Goal: Communication & Community: Share content

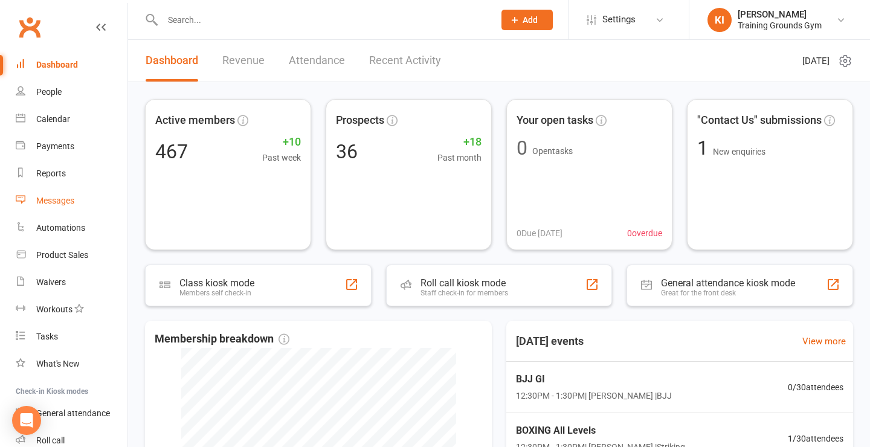
click at [54, 189] on link "Messages" at bounding box center [72, 200] width 112 height 27
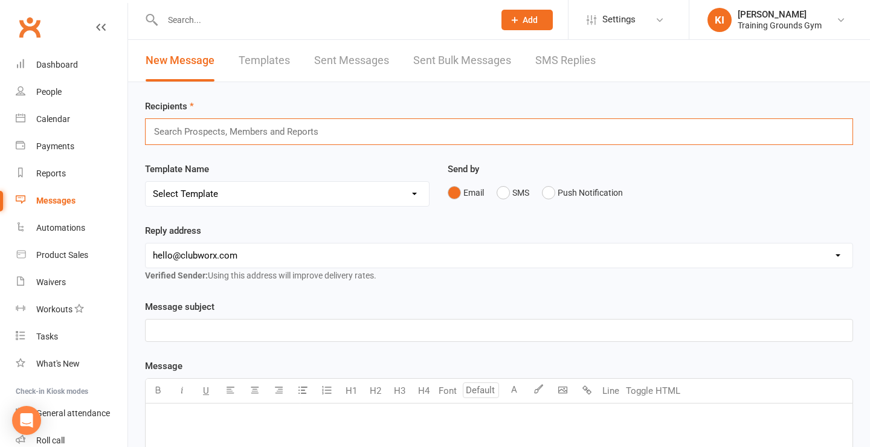
click at [293, 135] on input "text" at bounding box center [242, 132] width 178 height 16
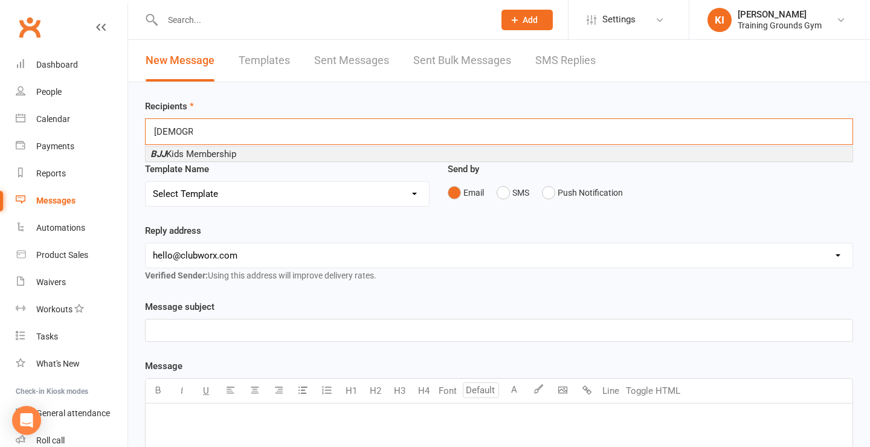
type input "[DEMOGRAPHIC_DATA]"
click at [263, 155] on li "BJJ Kids Membership" at bounding box center [499, 154] width 707 height 15
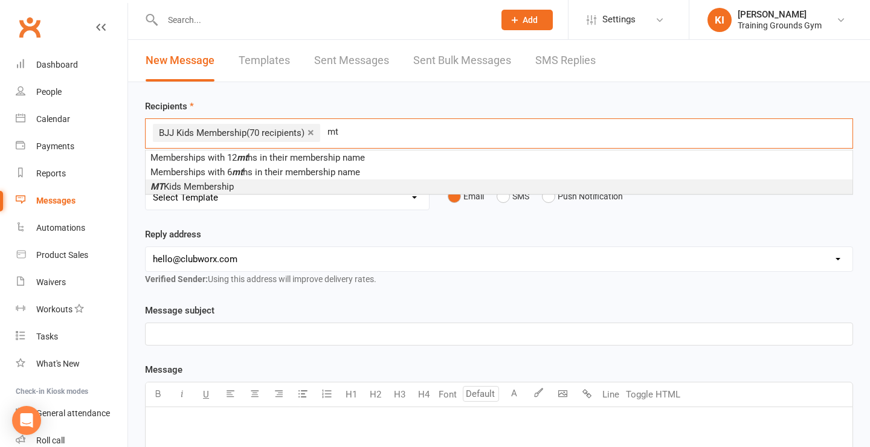
type input "mt"
click at [239, 182] on li "MT Kids Membership" at bounding box center [499, 186] width 707 height 15
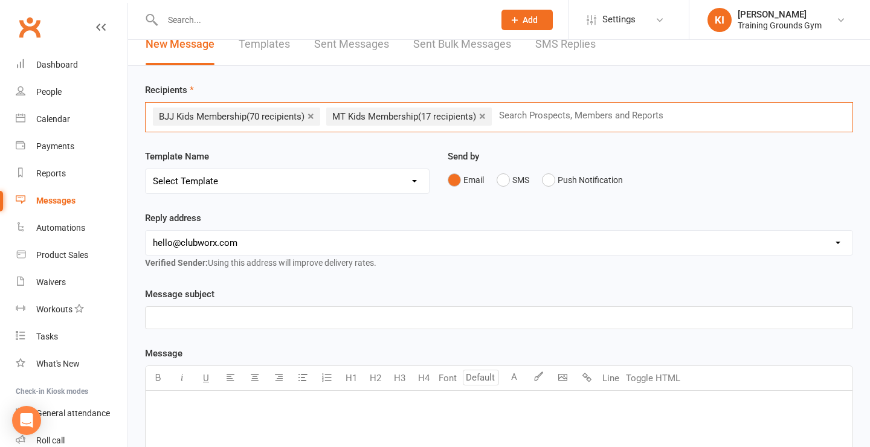
scroll to position [19, 0]
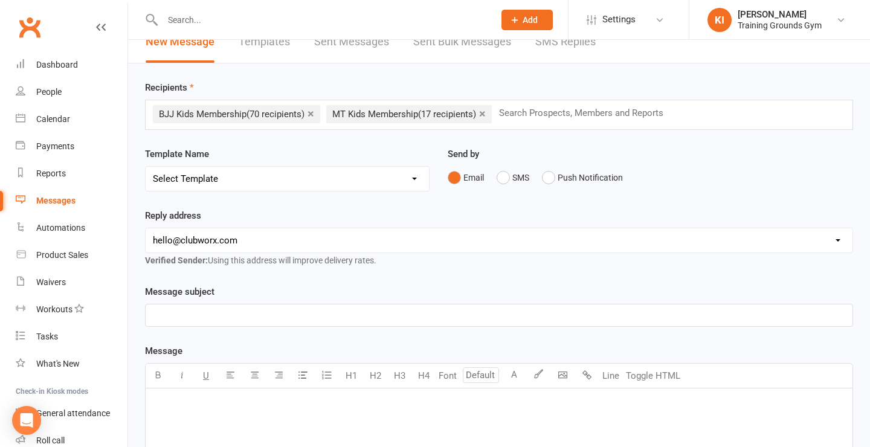
select select "2"
click at [353, 215] on div "Reply address [EMAIL_ADDRESS][DOMAIN_NAME] [PERSON_NAME][EMAIL_ADDRESS][DOMAIN_…" at bounding box center [499, 237] width 708 height 59
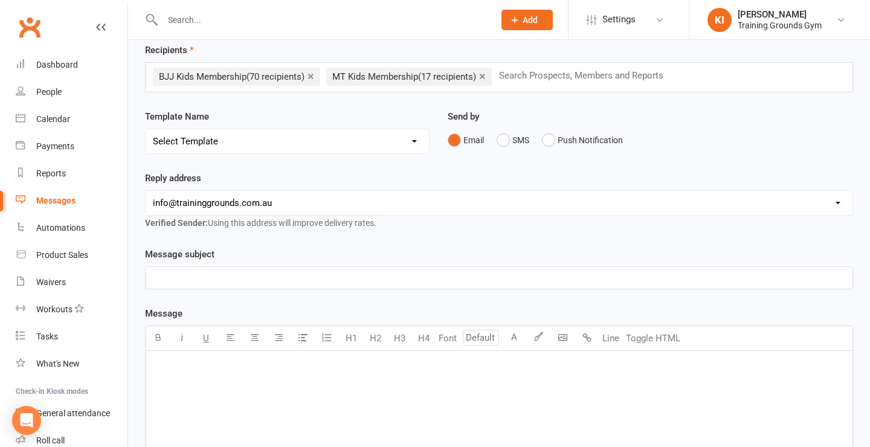
scroll to position [59, 0]
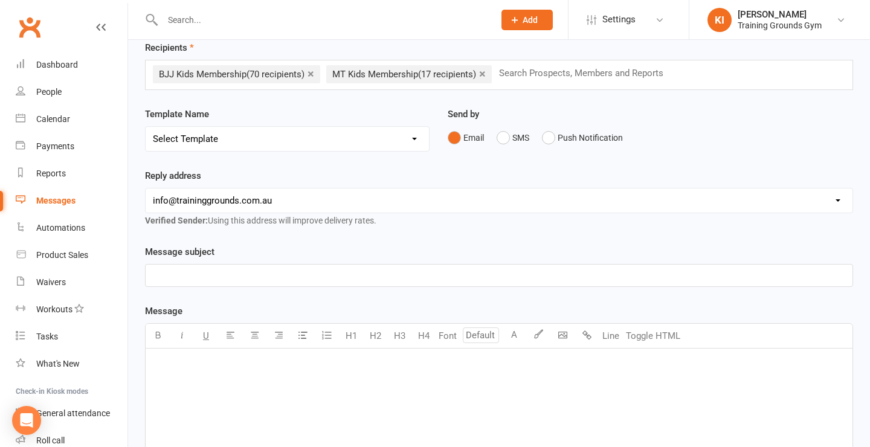
click at [486, 74] on link "×" at bounding box center [482, 73] width 7 height 19
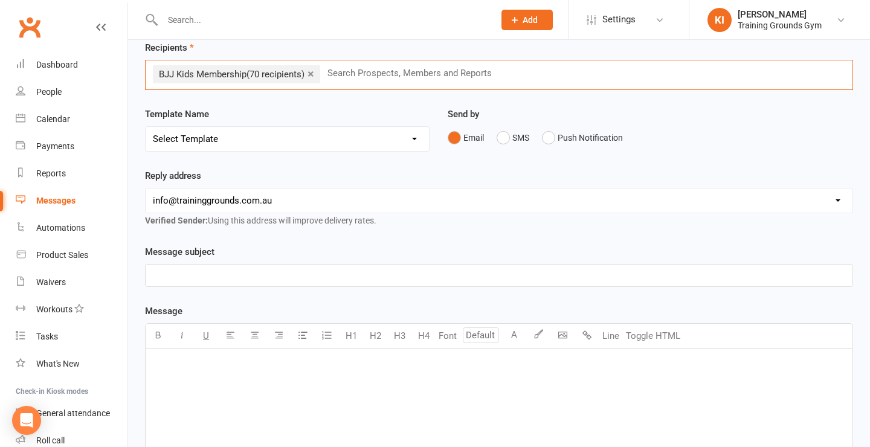
click at [373, 276] on p "﻿" at bounding box center [499, 275] width 692 height 15
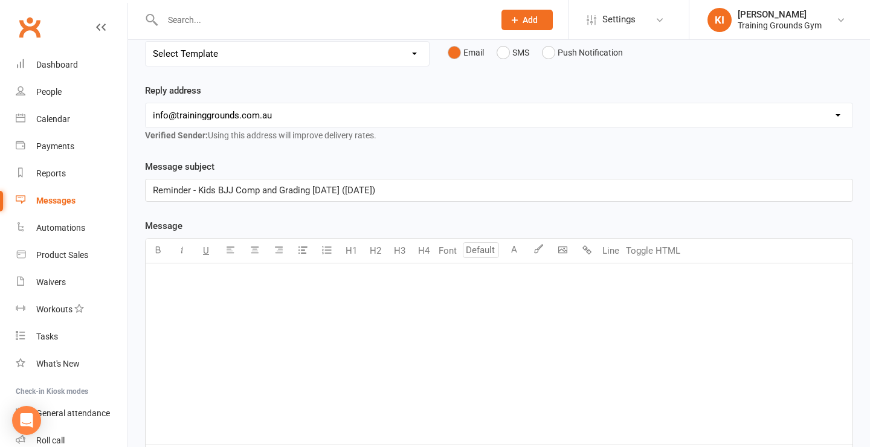
scroll to position [155, 0]
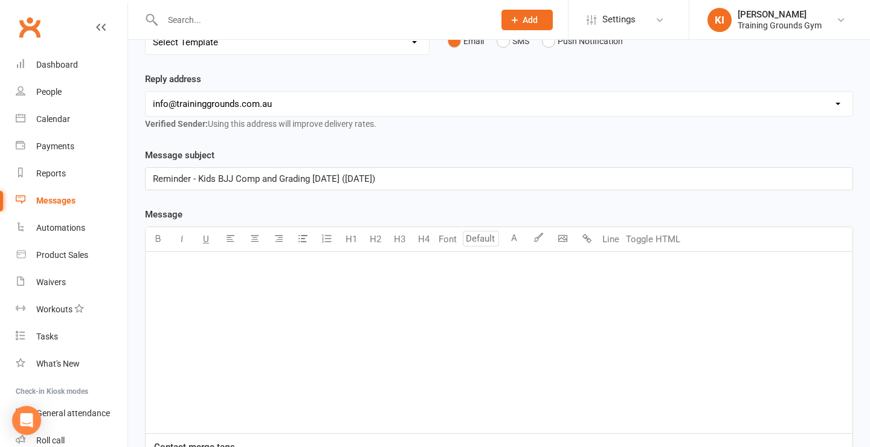
click at [341, 334] on div "﻿" at bounding box center [499, 342] width 707 height 181
click at [553, 234] on body "Prospect Member Non-attending contact Class / event Appointment Task Membership…" at bounding box center [435, 232] width 870 height 768
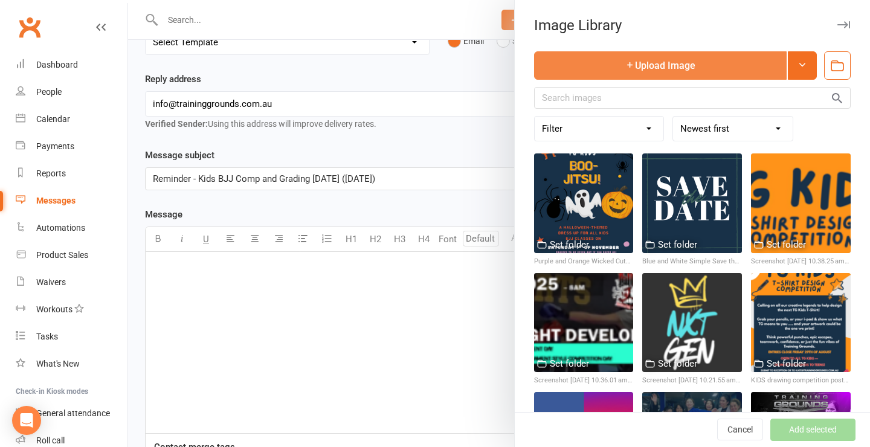
click at [691, 79] on button "Upload Image" at bounding box center [660, 65] width 253 height 28
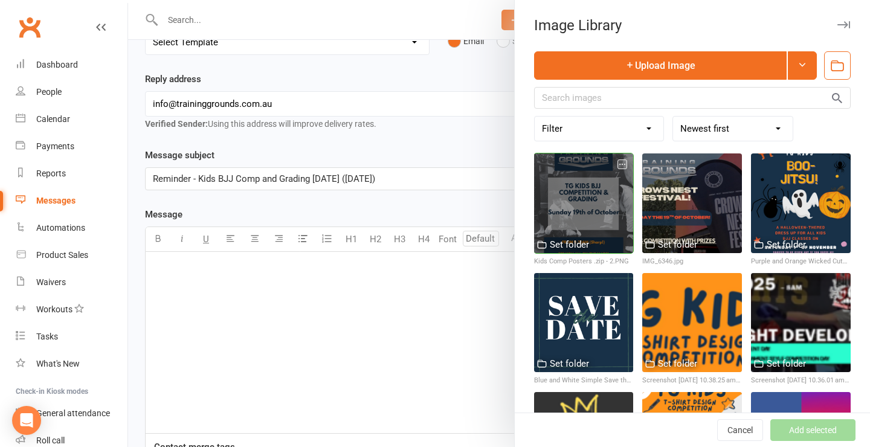
click at [586, 208] on div at bounding box center [584, 203] width 100 height 100
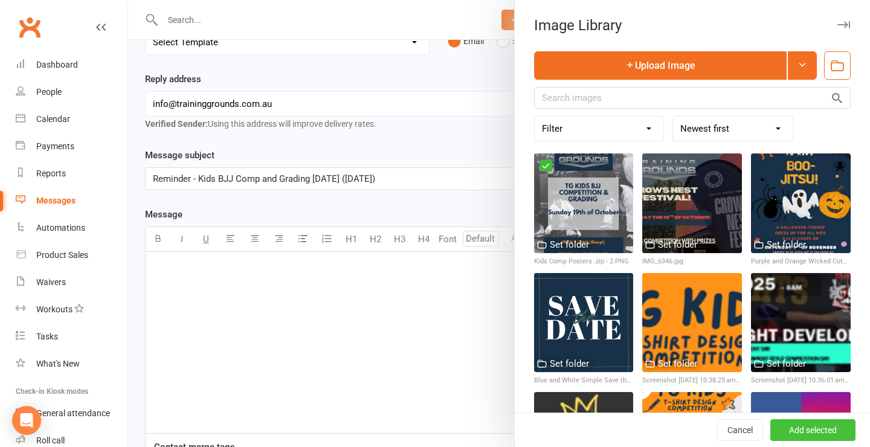
click at [797, 425] on button "Add selected" at bounding box center [812, 430] width 85 height 22
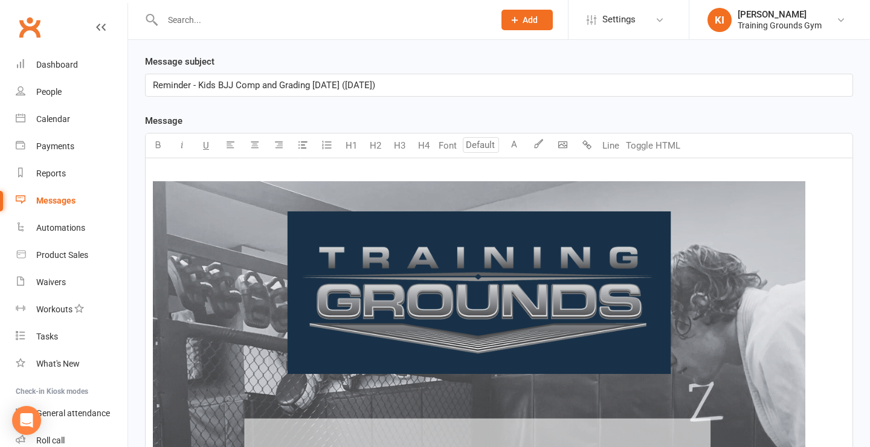
scroll to position [286, 0]
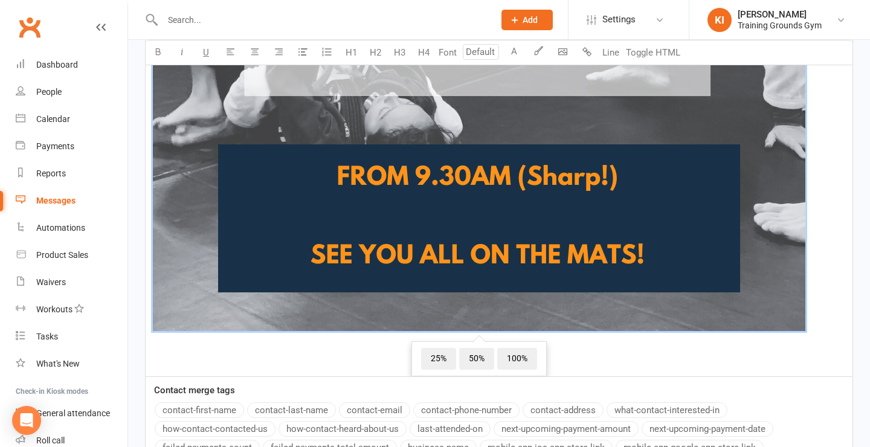
scroll to position [926, 0]
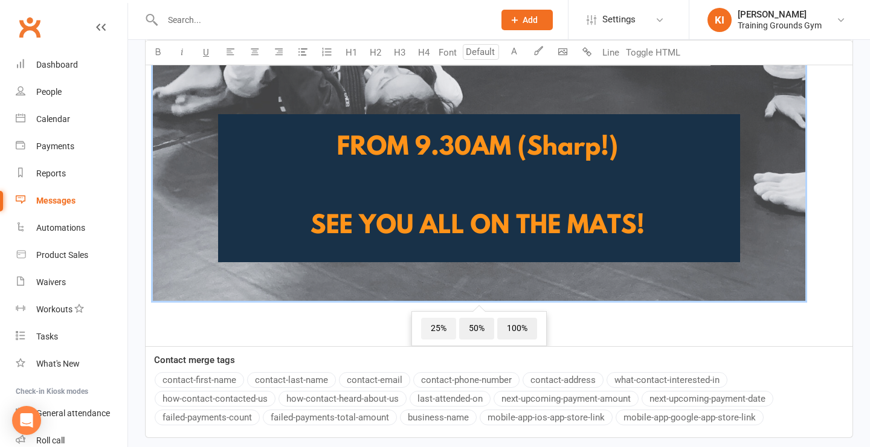
click at [447, 331] on span "25%" at bounding box center [438, 329] width 35 height 22
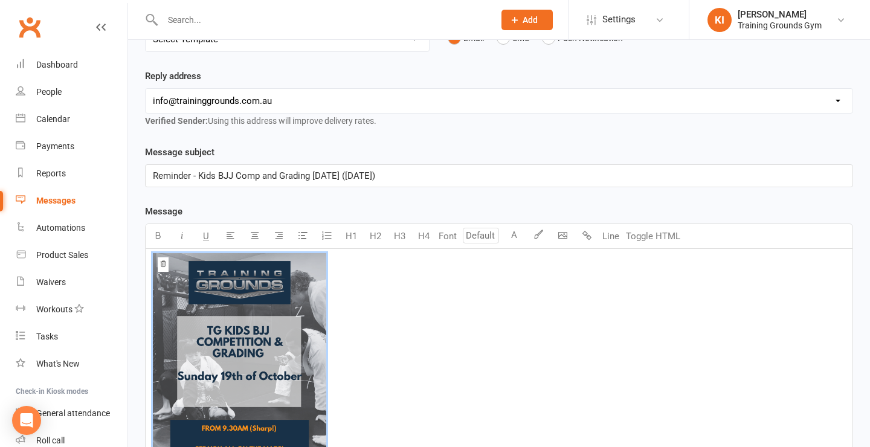
scroll to position [160, 0]
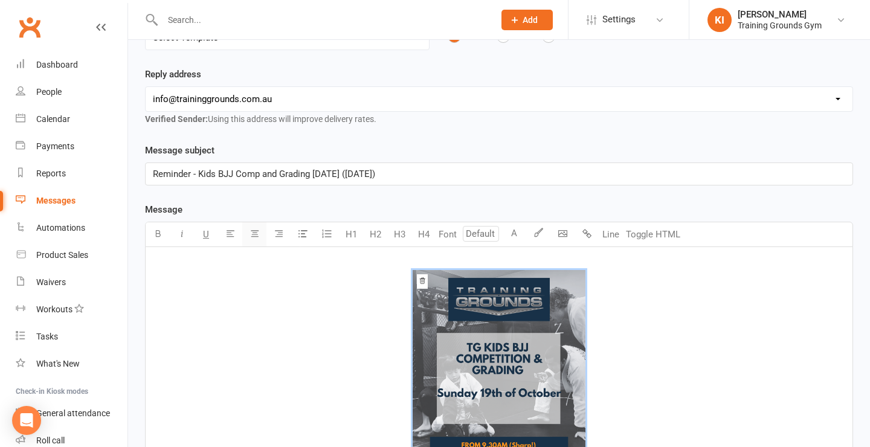
click at [254, 237] on icon "button" at bounding box center [254, 233] width 9 height 9
click at [641, 343] on span "﻿ 25% 50% 100% Reset" at bounding box center [499, 380] width 692 height 221
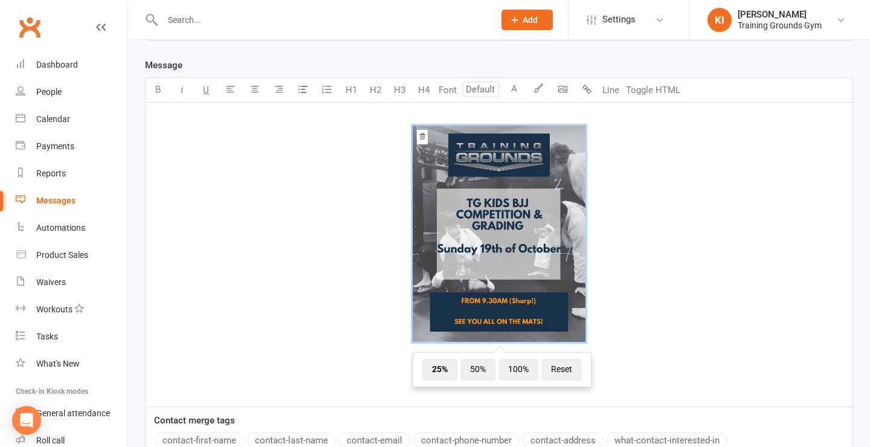
scroll to position [305, 0]
click at [641, 338] on span "﻿ 25% 50% 100% Reset" at bounding box center [499, 235] width 692 height 221
click at [638, 378] on p "﻿" at bounding box center [499, 371] width 692 height 15
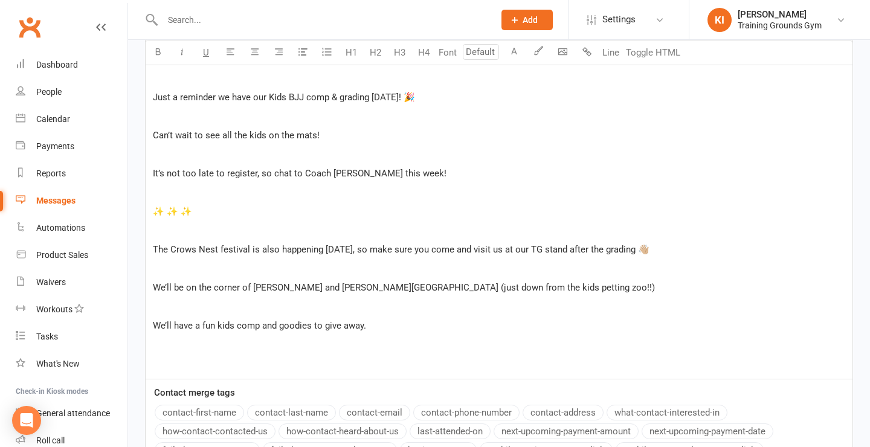
scroll to position [663, 0]
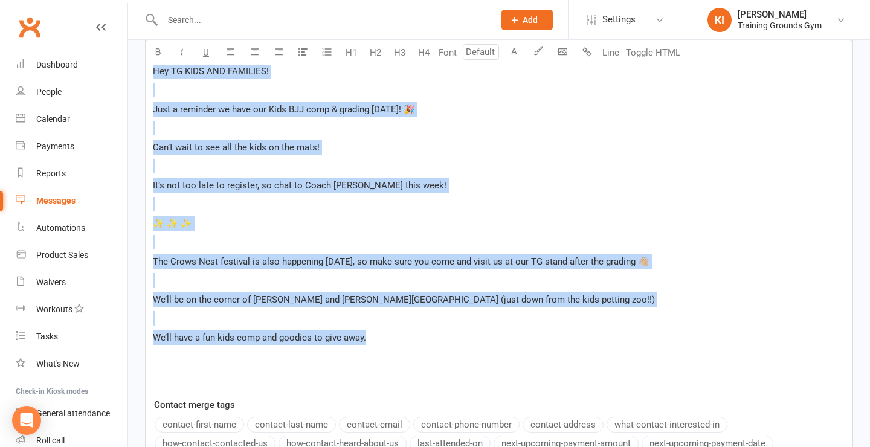
drag, startPoint x: 397, startPoint y: 343, endPoint x: 143, endPoint y: 73, distance: 370.2
click at [143, 73] on div "Message subject Reminder - Kids BJJ Comp and Grading [DATE] ([DATE]) Message Te…" at bounding box center [499, 69] width 726 height 859
click at [253, 54] on icon "button" at bounding box center [254, 51] width 9 height 9
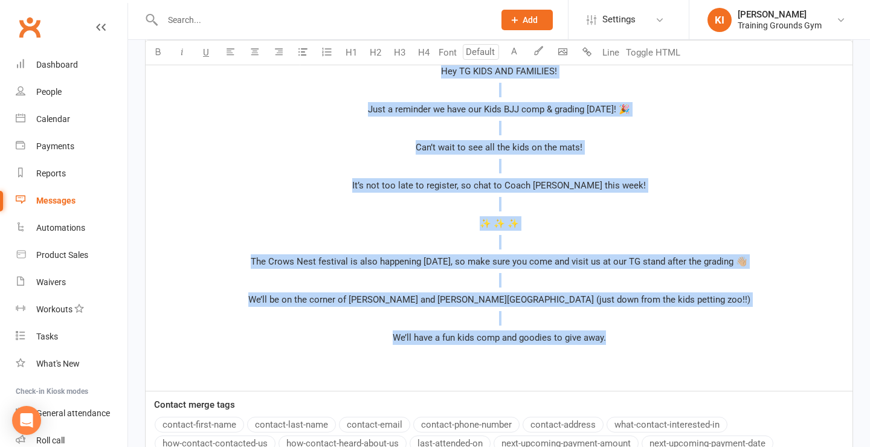
click at [427, 211] on p "﻿" at bounding box center [499, 204] width 692 height 15
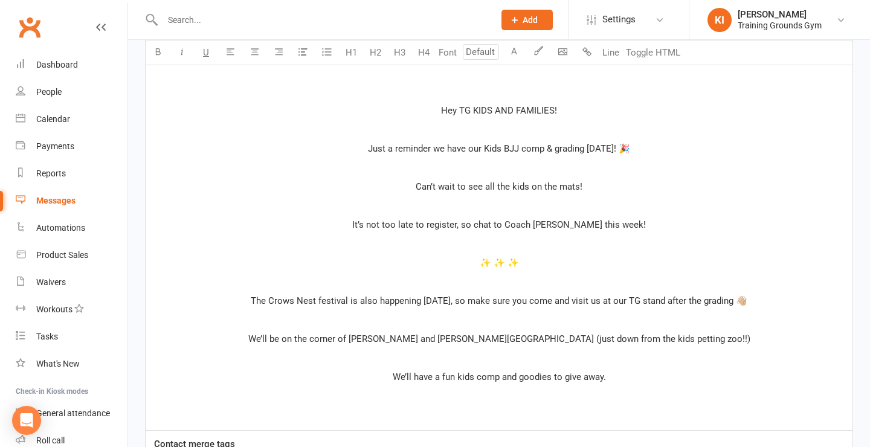
scroll to position [621, 0]
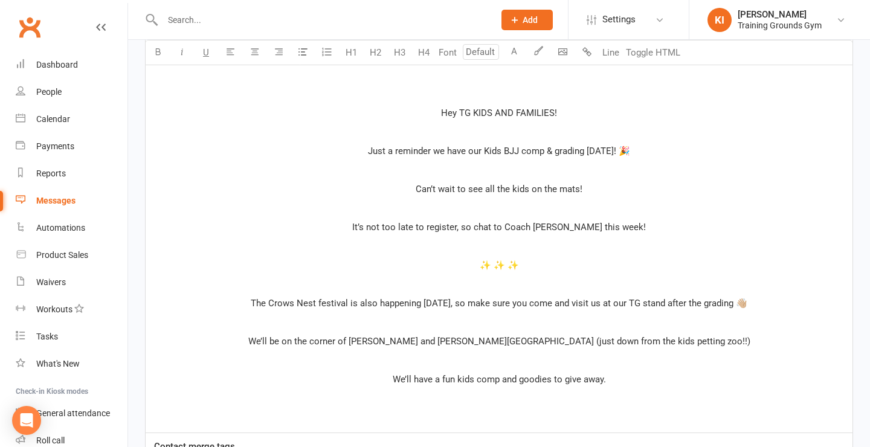
click at [558, 253] on p "﻿" at bounding box center [499, 246] width 692 height 15
click at [558, 273] on div "﻿ ﻿ ﻿ ﻿ ﻿ ﻿ Hey TG KIDS AND FAMILIES! ﻿ Just a reminder we have our Kids BJJ co…" at bounding box center [499, 109] width 707 height 647
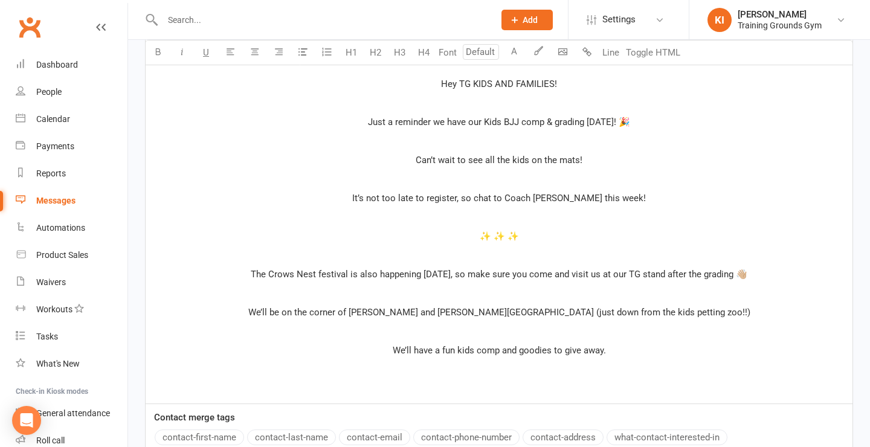
scroll to position [661, 0]
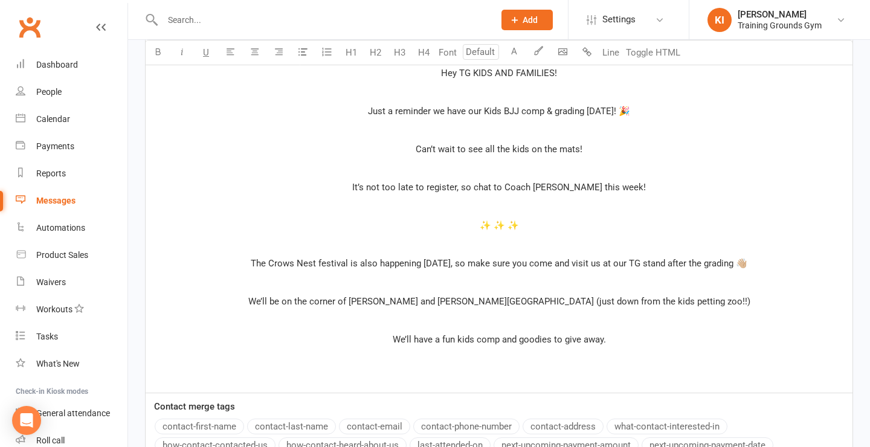
click at [790, 273] on div "﻿ ﻿ ﻿ ﻿ ﻿ ﻿ Hey TG KIDS AND FAMILIES! ﻿ Just a reminder we have our Kids BJJ co…" at bounding box center [499, 69] width 707 height 647
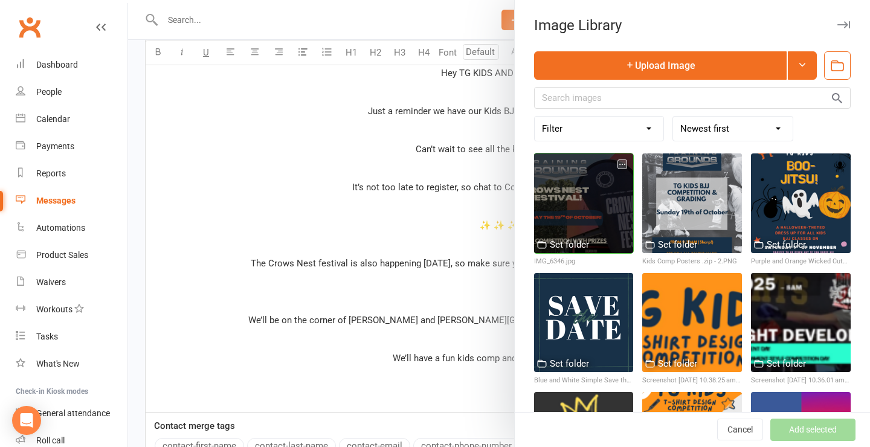
click at [585, 237] on div "Set folder" at bounding box center [569, 244] width 39 height 15
click at [571, 169] on div at bounding box center [584, 203] width 100 height 100
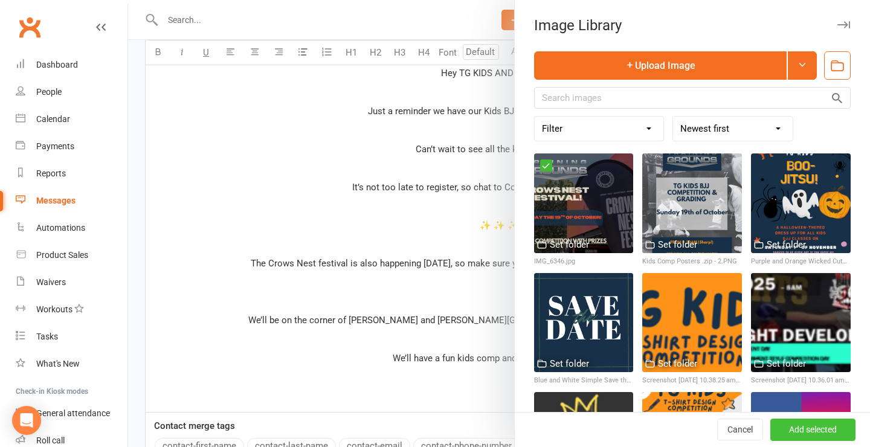
click at [822, 437] on button "Add selected" at bounding box center [812, 430] width 85 height 22
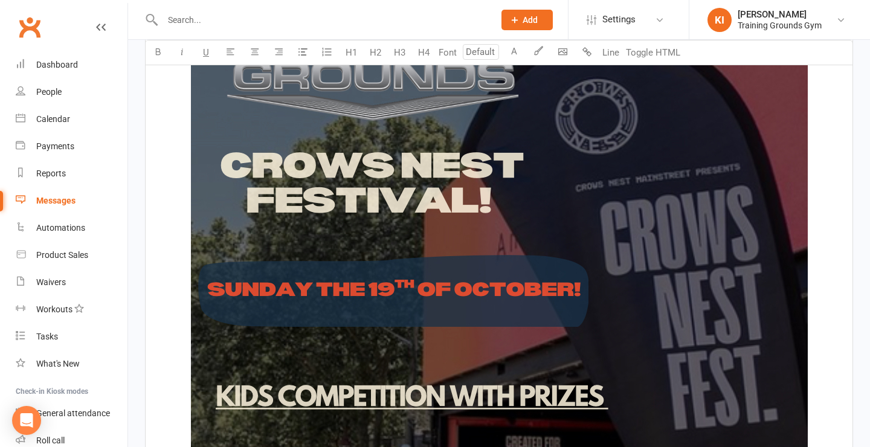
click at [468, 321] on img at bounding box center [499, 225] width 617 height 453
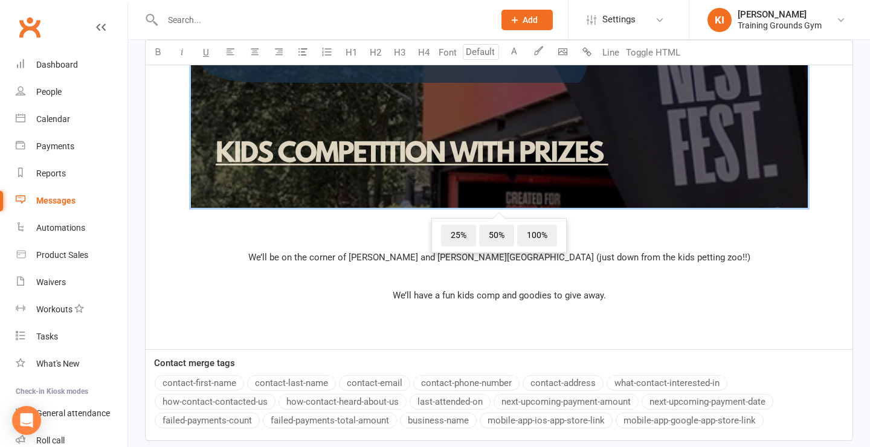
scroll to position [1198, 0]
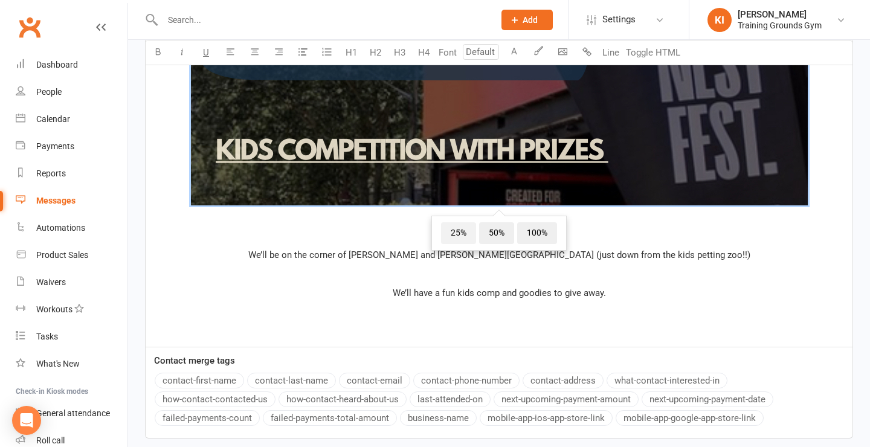
click at [457, 235] on span "25%" at bounding box center [458, 233] width 35 height 22
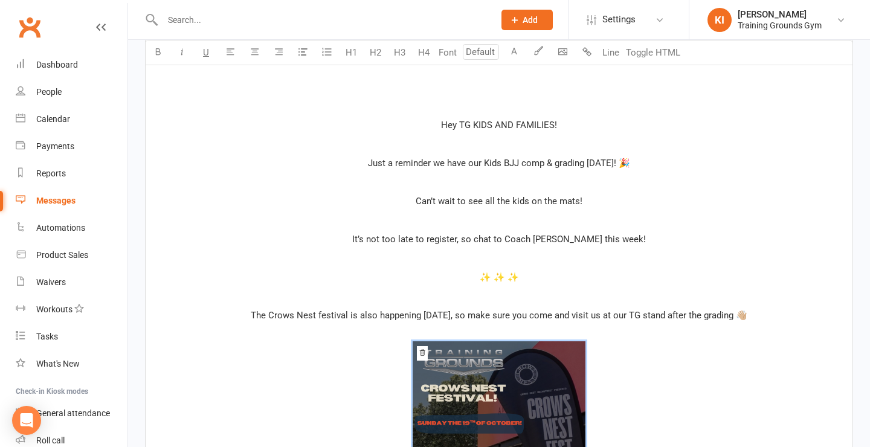
scroll to position [695, 0]
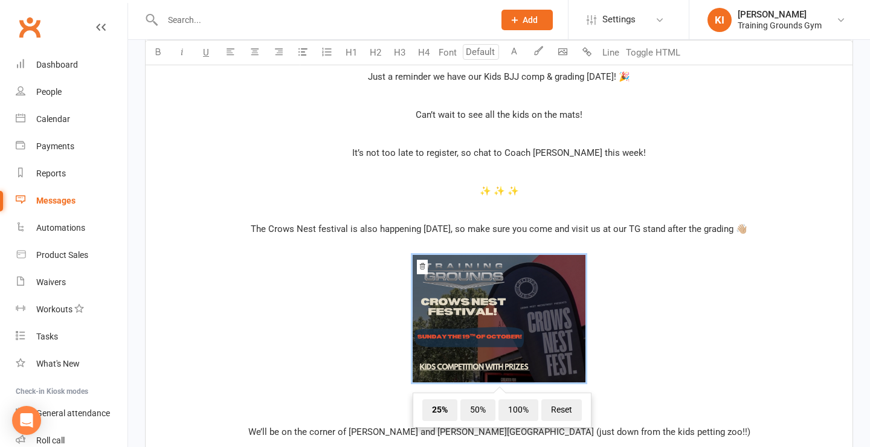
click at [640, 283] on span "﻿ 25% 50% 100% Reset" at bounding box center [499, 320] width 692 height 131
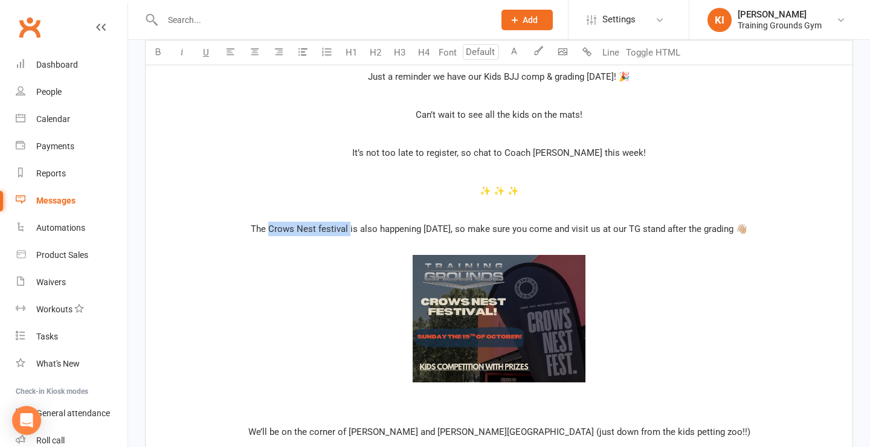
drag, startPoint x: 340, startPoint y: 228, endPoint x: 260, endPoint y: 226, distance: 79.2
click at [260, 226] on span "The Crows Nest festival is also happening [DATE], so make sure you come and vis…" at bounding box center [499, 229] width 497 height 11
click at [318, 248] on p "﻿ ﻿ ﻿" at bounding box center [499, 320] width 692 height 160
click at [310, 227] on span "Crows Nest festival" at bounding box center [308, 229] width 80 height 11
click at [415, 203] on p "﻿" at bounding box center [499, 209] width 692 height 15
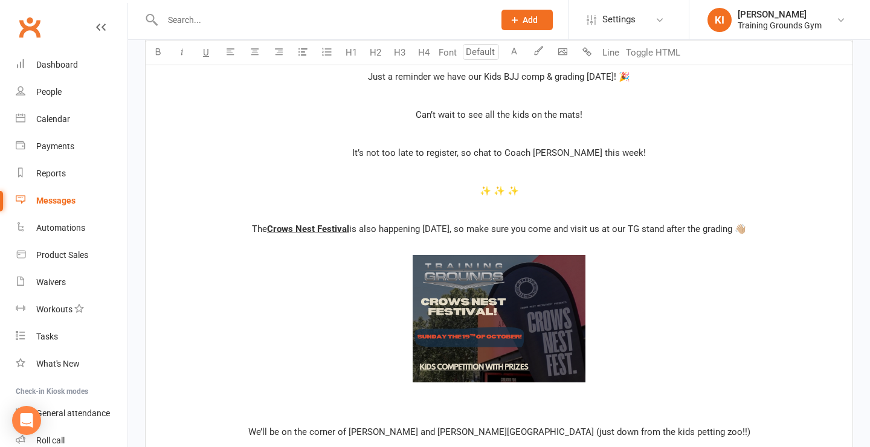
click at [766, 228] on p "The Crows Nest Festival is also happening [DATE], so make sure you come and vis…" at bounding box center [499, 229] width 692 height 15
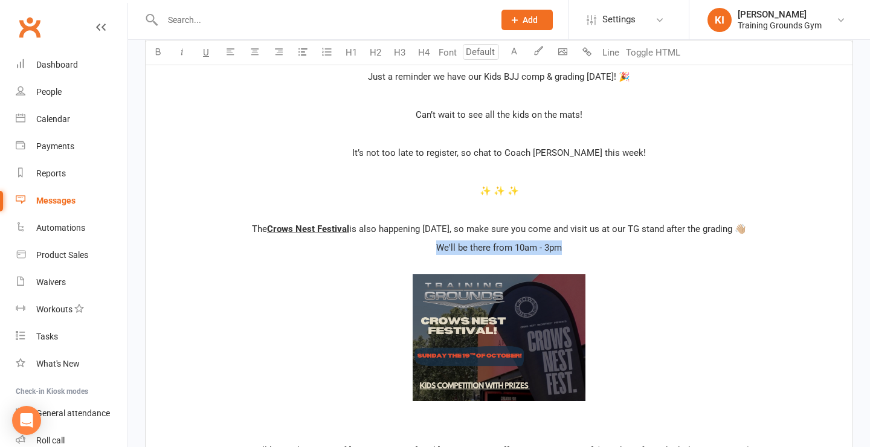
drag, startPoint x: 569, startPoint y: 245, endPoint x: 415, endPoint y: 249, distance: 154.1
click at [415, 249] on p "We'll be there from 10am - 3pm" at bounding box center [499, 247] width 692 height 15
click at [570, 243] on p "We'll be there from 10am - 3pm" at bounding box center [499, 247] width 692 height 15
click at [547, 245] on span "We'll be there from 10am - 3pm" at bounding box center [499, 247] width 126 height 11
click at [645, 245] on p "We'll be there from 10am - 4pm" at bounding box center [499, 247] width 692 height 15
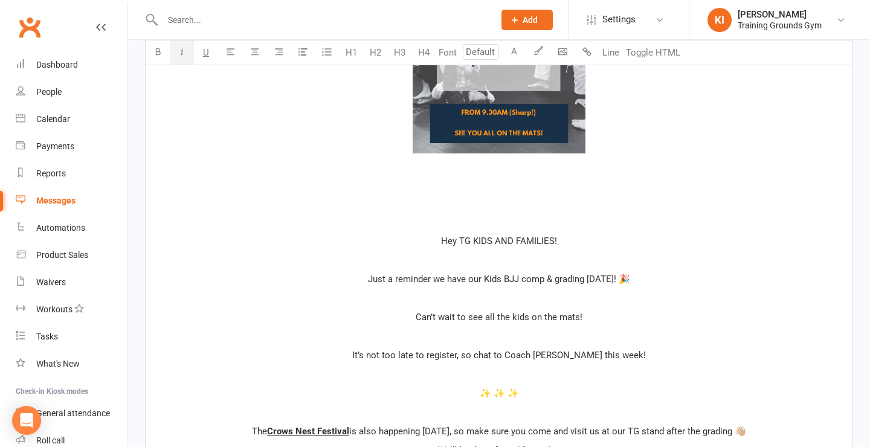
scroll to position [492, 0]
click at [540, 202] on p "﻿" at bounding box center [499, 203] width 692 height 15
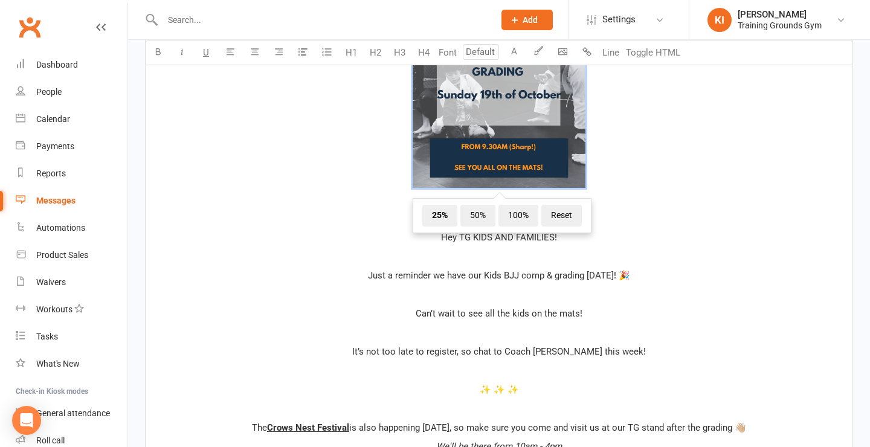
scroll to position [480, 0]
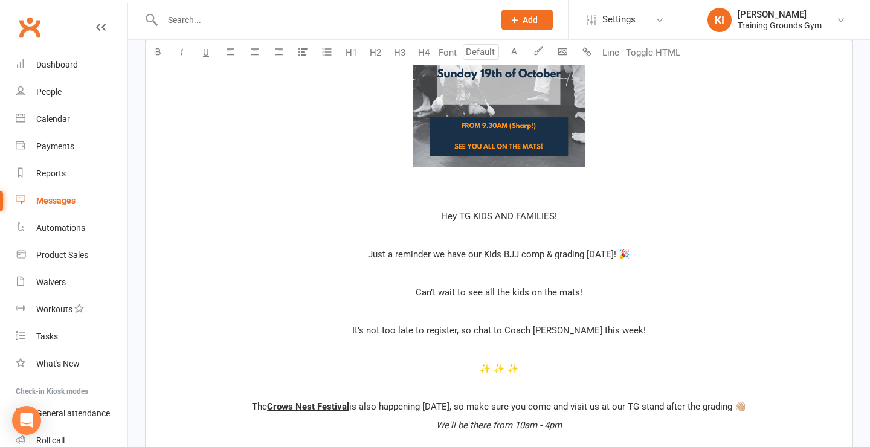
click at [556, 227] on div "﻿ ﻿ ﻿ ﻿ Hey TG KIDS AND FAMILIES! ﻿ Just a reminder we have our Kids BJJ comp &…" at bounding box center [499, 323] width 707 height 793
drag, startPoint x: 560, startPoint y: 214, endPoint x: 424, endPoint y: 214, distance: 135.3
click at [424, 214] on p "Hey TG KIDS AND FAMILIES!" at bounding box center [499, 216] width 692 height 15
click at [495, 244] on div "﻿ ﻿ ﻿ ﻿ Hey TG KIDS AND FAMILIES! ﻿ Just a reminder we have our Kids BJJ comp &…" at bounding box center [499, 323] width 707 height 793
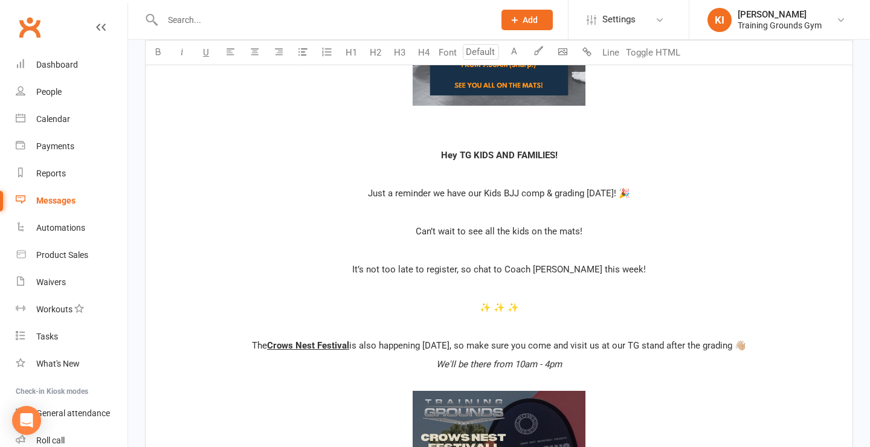
scroll to position [541, 0]
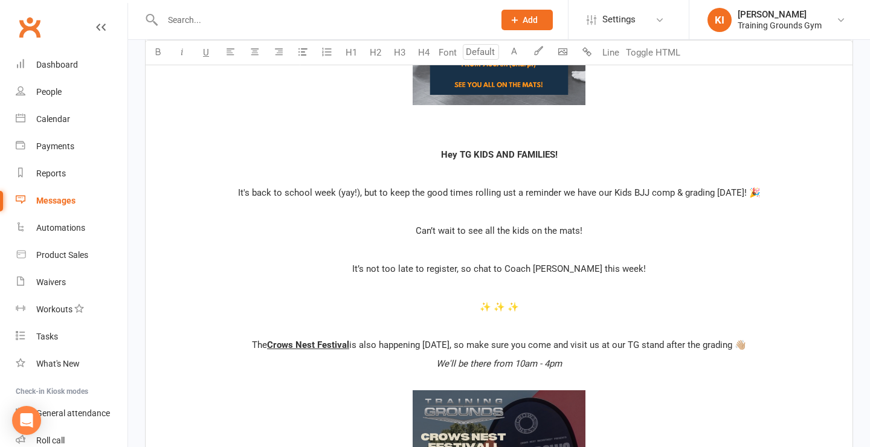
click at [549, 190] on span "It's back to school week (yay!), but to keep the good times rolling ust a remin…" at bounding box center [499, 192] width 523 height 11
click at [371, 189] on span "It's back to school week (yay!), but to keep the good times rolling we have our…" at bounding box center [499, 192] width 462 height 11
click at [364, 189] on span "It's back to school week (yay!), but to keep the good times rolling we have our…" at bounding box center [499, 192] width 462 height 11
click at [384, 215] on p "﻿" at bounding box center [499, 211] width 692 height 15
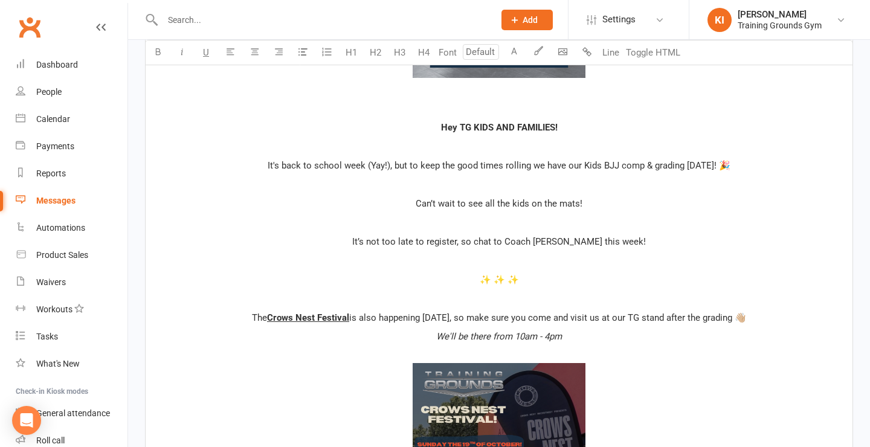
scroll to position [571, 0]
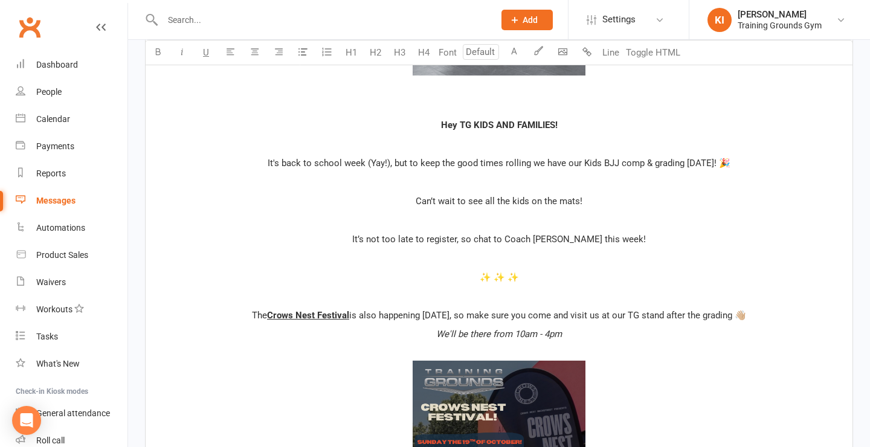
click at [639, 236] on p "It’s not too late to register, so chat to Coach [PERSON_NAME] this week!" at bounding box center [499, 239] width 692 height 15
click at [743, 237] on p "It’s not too late to register, so chat to Coach [PERSON_NAME] this week if your…" at bounding box center [499, 239] width 692 height 15
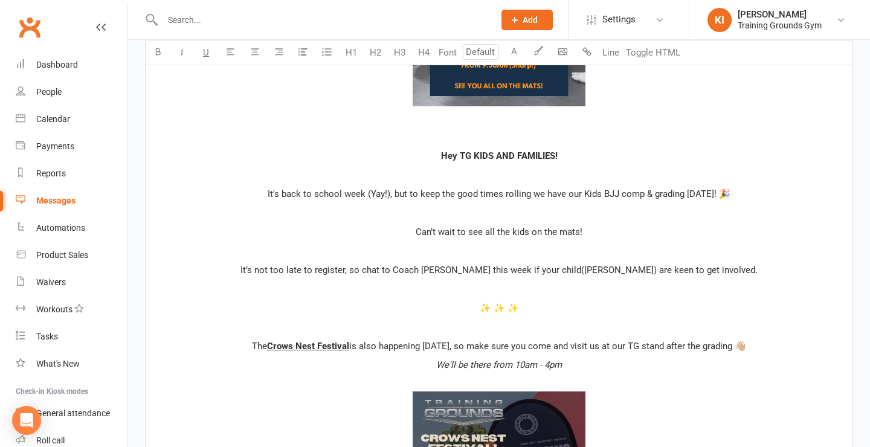
scroll to position [539, 0]
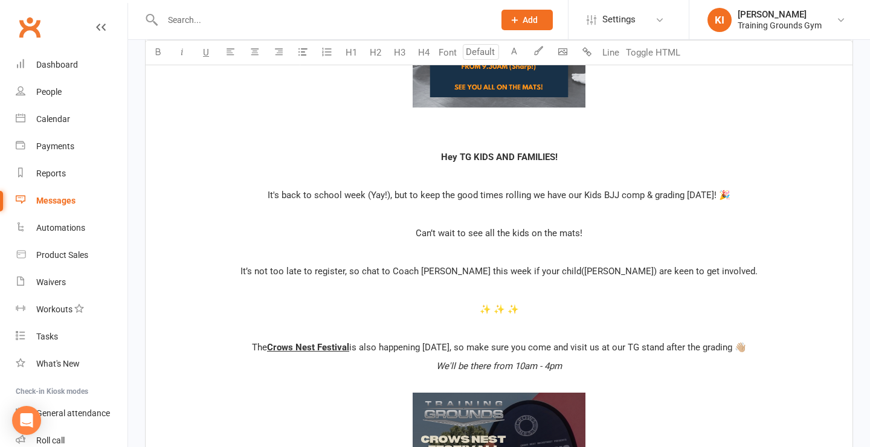
click at [611, 195] on span "It's back to school week (Yay!), but to keep the good times rolling we have our…" at bounding box center [499, 195] width 463 height 11
click at [647, 196] on span "It's back to school week (Yay!), but to keep the good times rolling we have our…" at bounding box center [499, 195] width 464 height 11
drag, startPoint x: 671, startPoint y: 194, endPoint x: 571, endPoint y: 196, distance: 100.3
click at [571, 196] on span "It's back to school week (Yay!), but to keep the good times rolling we have our…" at bounding box center [498, 195] width 465 height 11
click at [589, 226] on p "Can’t wait to see all the kids on the mats!" at bounding box center [499, 233] width 692 height 15
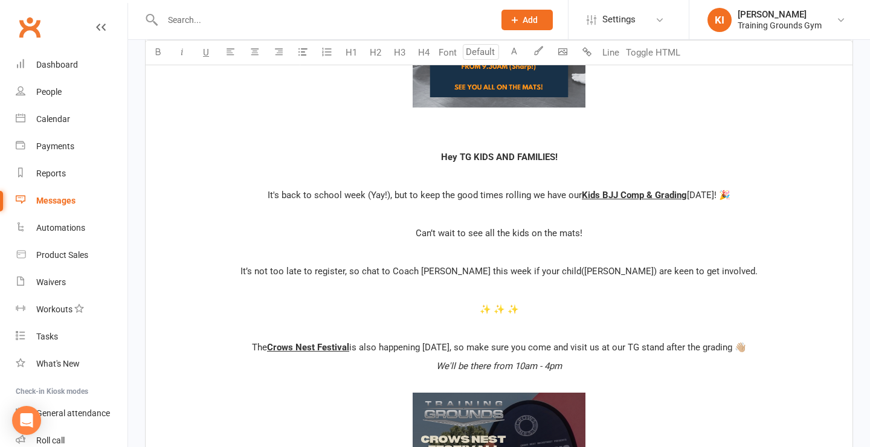
click at [540, 210] on p "﻿" at bounding box center [499, 214] width 692 height 15
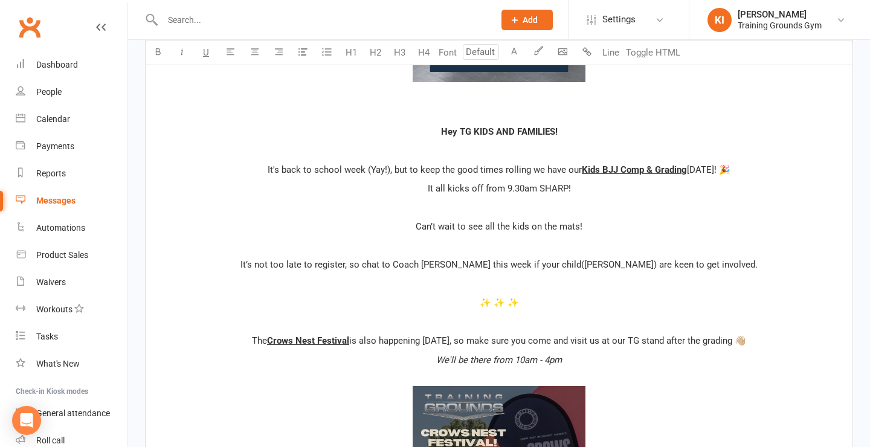
scroll to position [578, 0]
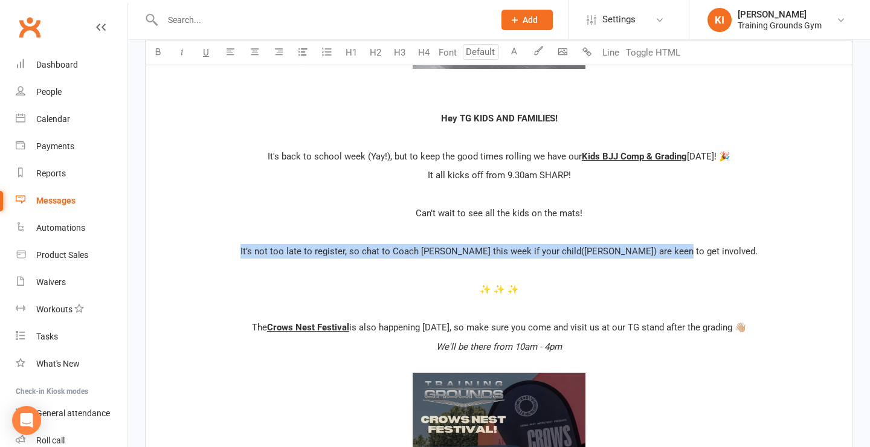
drag, startPoint x: 719, startPoint y: 254, endPoint x: 280, endPoint y: 248, distance: 439.3
click at [280, 248] on p "It’s not too late to register, so chat to Coach [PERSON_NAME] this week if your…" at bounding box center [499, 251] width 692 height 15
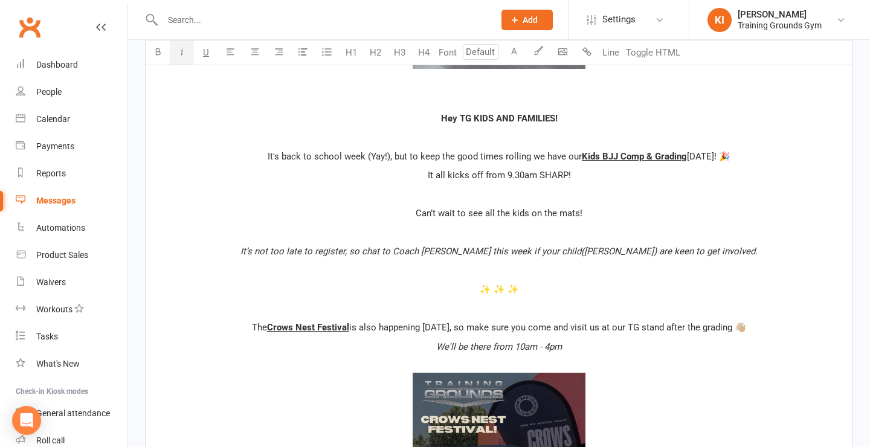
click at [548, 192] on p "﻿" at bounding box center [499, 194] width 692 height 15
drag, startPoint x: 536, startPoint y: 176, endPoint x: 505, endPoint y: 176, distance: 31.4
click at [505, 176] on span "It all kicks off from 9.30am SHARP!" at bounding box center [499, 175] width 143 height 11
click at [672, 215] on p "Can’t wait to see all the kids on the mats!" at bounding box center [499, 213] width 692 height 15
click at [686, 202] on div "﻿ ﻿ ﻿ ﻿ Hey TG KIDS AND FAMILIES! ﻿ It's back to school week (Yay!), but to kee…" at bounding box center [499, 235] width 707 height 811
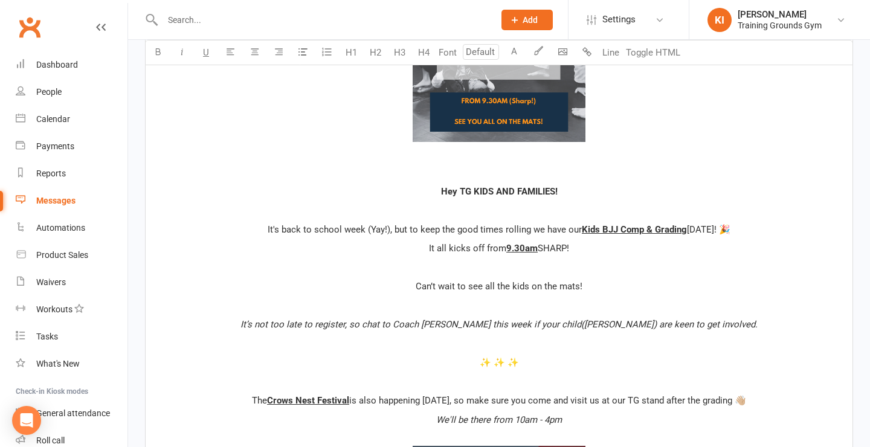
scroll to position [484, 0]
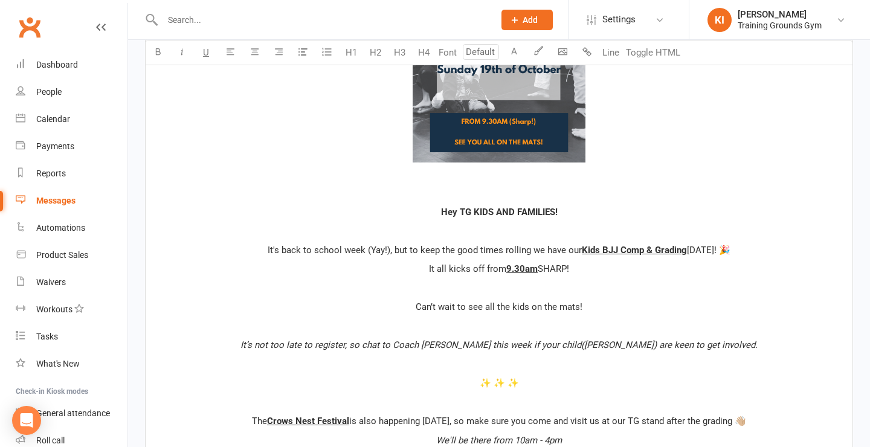
click at [527, 194] on p "﻿" at bounding box center [499, 192] width 692 height 15
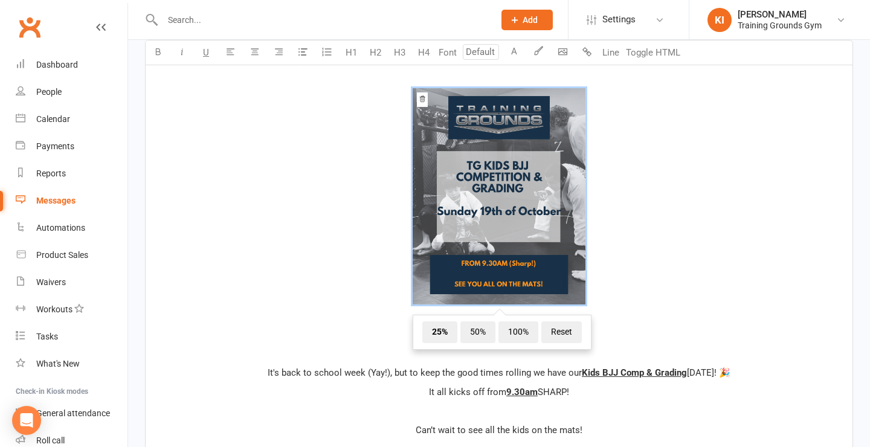
scroll to position [343, 0]
click at [622, 286] on span "﻿ 25% 50% 100% Reset" at bounding box center [499, 198] width 692 height 221
click at [686, 263] on span "﻿ 25% 50% 100% Reset" at bounding box center [499, 198] width 692 height 221
click at [666, 336] on p "Hey TG KIDS AND FAMILIES!" at bounding box center [499, 334] width 692 height 15
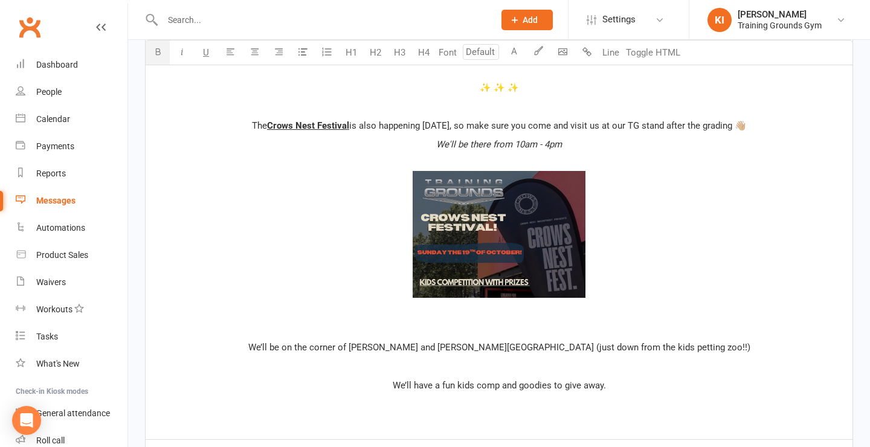
scroll to position [764, 0]
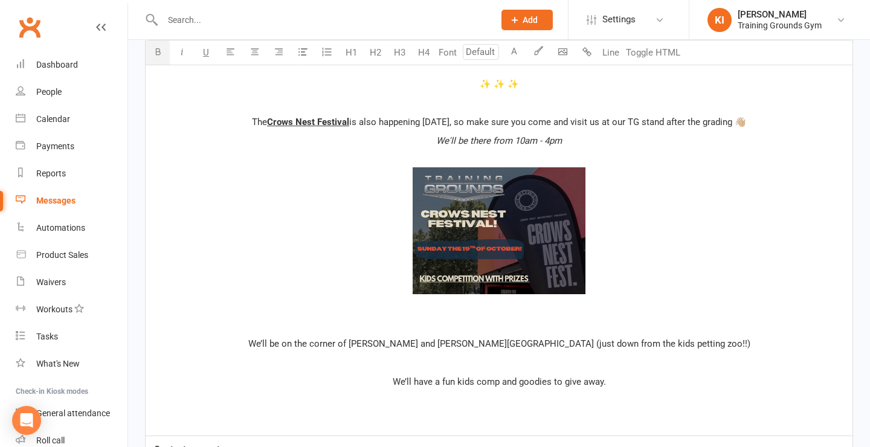
click at [582, 320] on p "﻿" at bounding box center [499, 325] width 692 height 15
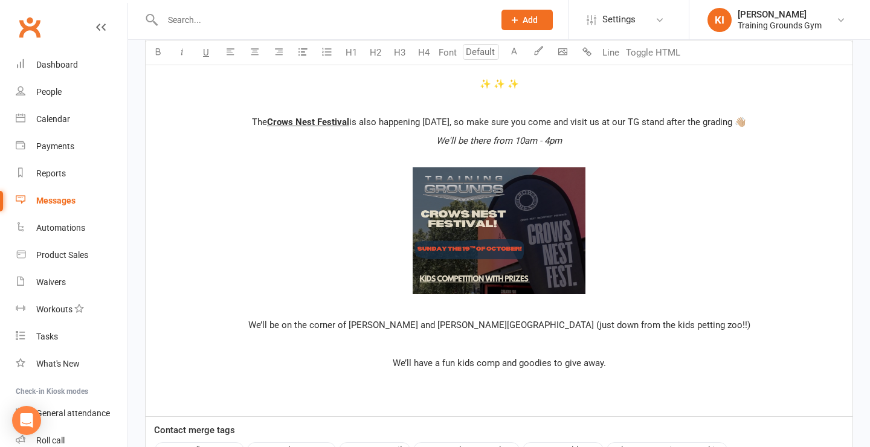
click at [703, 303] on p "﻿ ﻿ ﻿" at bounding box center [499, 233] width 692 height 160
click at [697, 357] on p "We’ll have a fun kids comp and goodies to give away." at bounding box center [499, 363] width 692 height 15
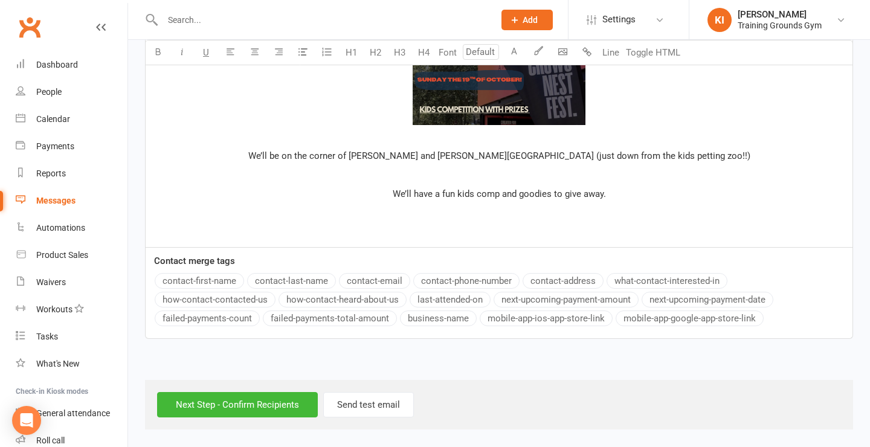
scroll to position [944, 0]
click at [238, 395] on input "Next Step - Confirm Recipients" at bounding box center [237, 404] width 161 height 25
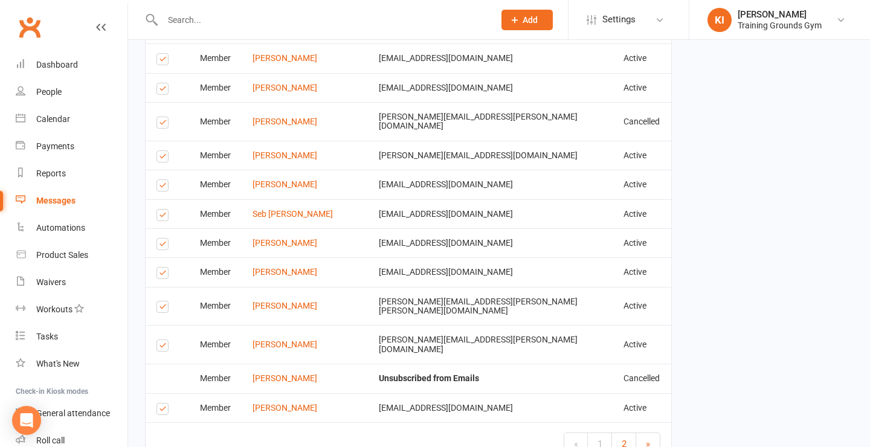
scroll to position [2098, 0]
